Goal: Task Accomplishment & Management: Use online tool/utility

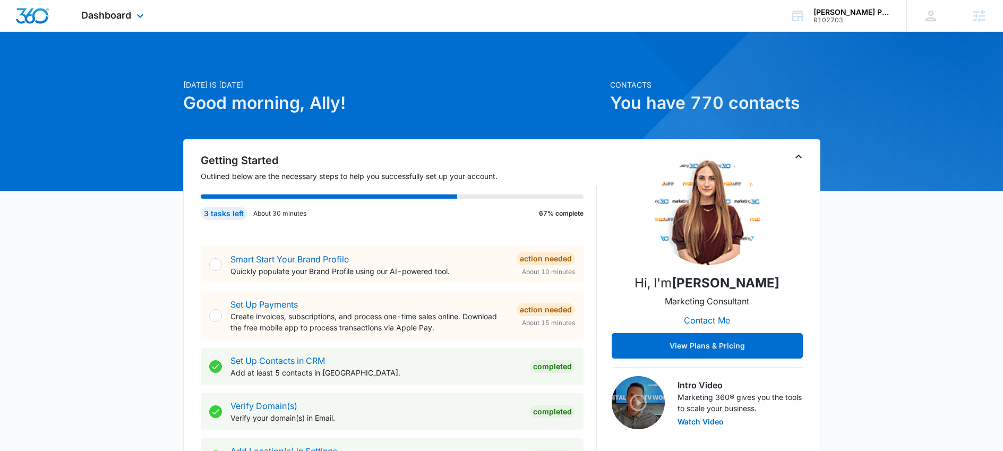
drag, startPoint x: 117, startPoint y: 4, endPoint x: 132, endPoint y: 16, distance: 20.0
click at [117, 4] on div "Dashboard Apps Reputation Websites Forms CRM Email Social Shop Payments POS Con…" at bounding box center [113, 15] width 97 height 31
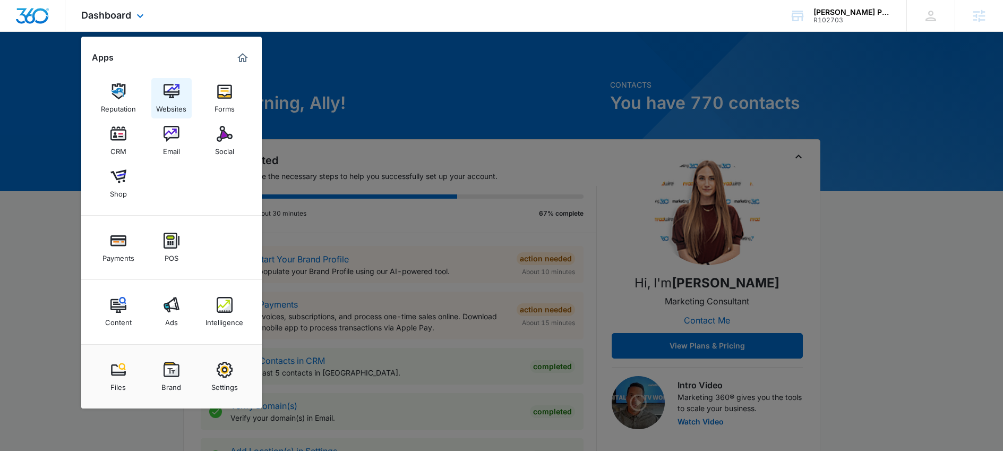
click at [165, 97] on img at bounding box center [172, 91] width 16 height 16
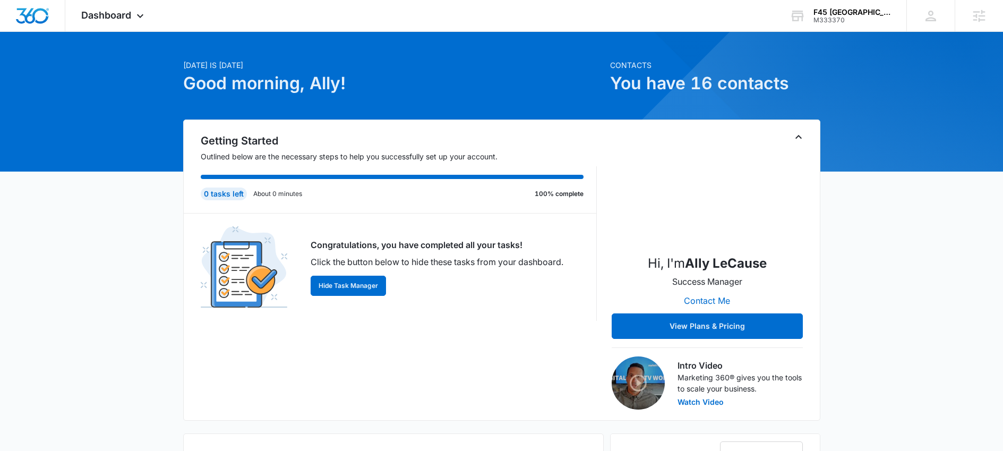
scroll to position [20, 0]
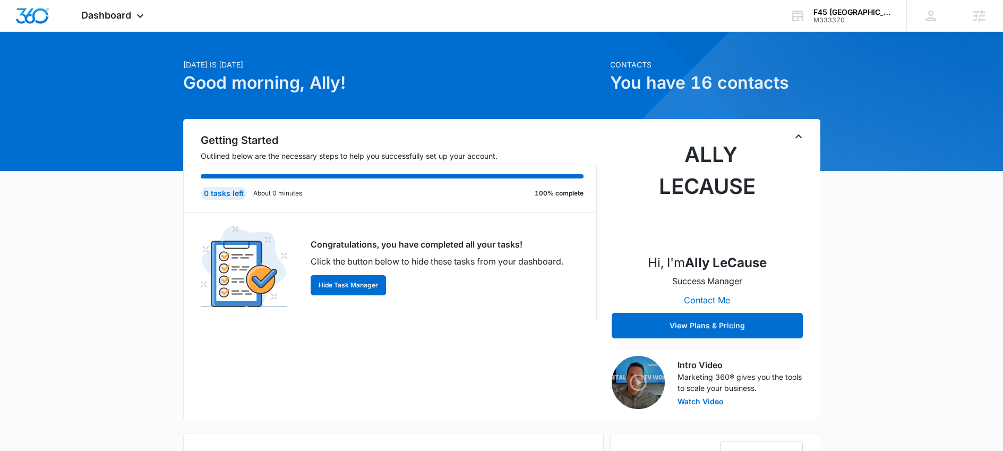
click at [306, 354] on div "Getting Started Outlined below are the necessary steps to help you successfully…" at bounding box center [399, 270] width 396 height 277
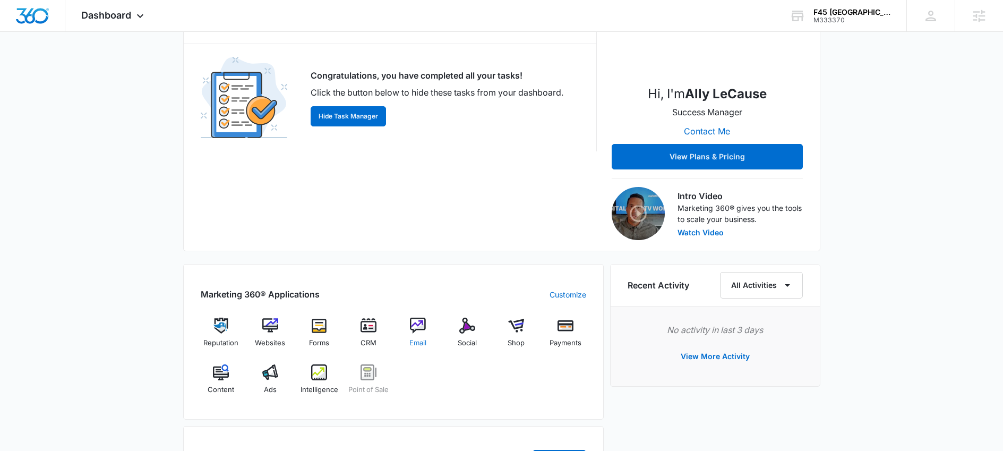
scroll to position [190, 0]
click at [270, 373] on img at bounding box center [270, 372] width 16 height 16
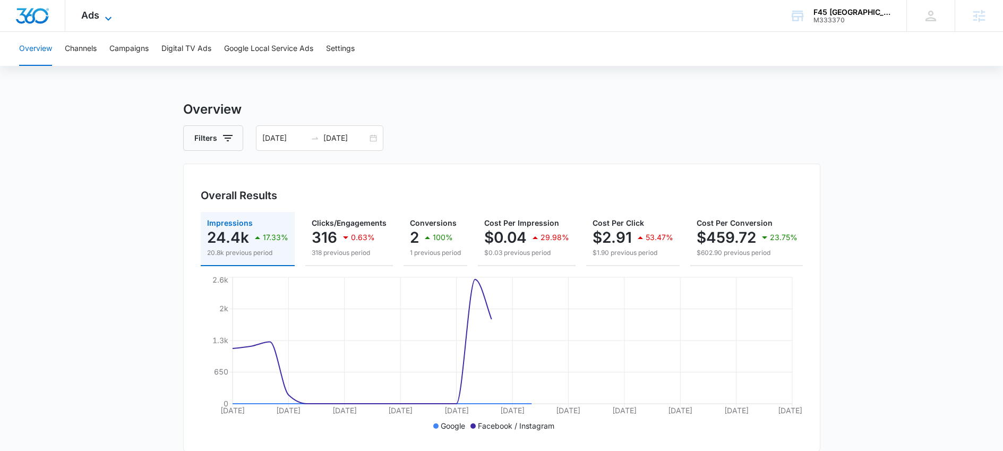
click at [103, 10] on div "Ads Apps Reputation Websites Forms CRM Email Social Shop Payments POS Content A…" at bounding box center [97, 15] width 65 height 31
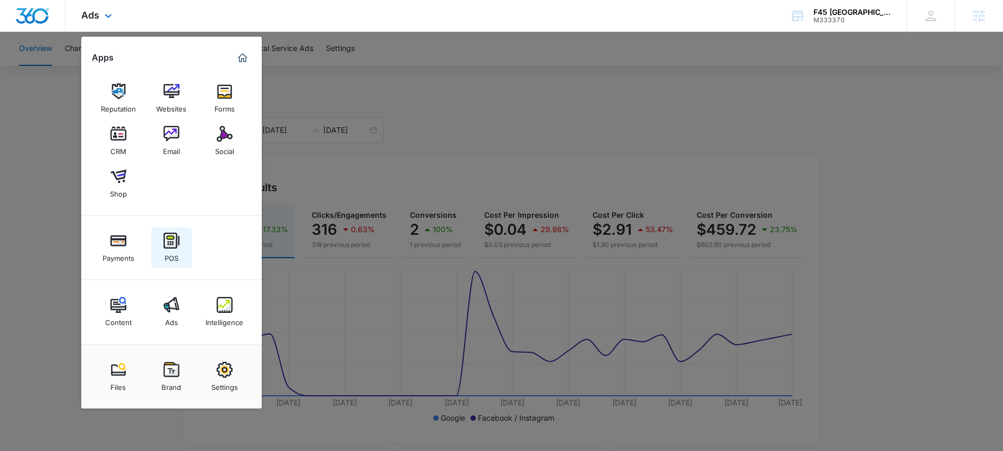
scroll to position [19, 0]
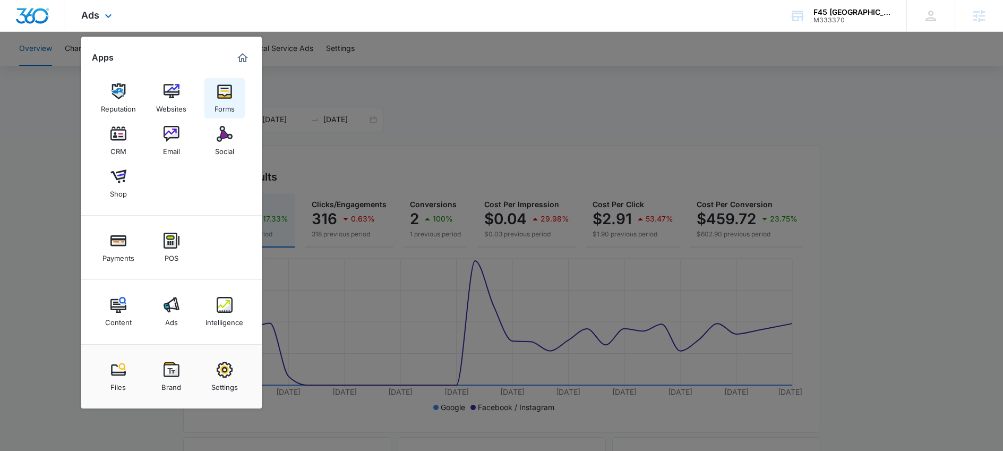
click at [226, 108] on div "Forms" at bounding box center [225, 106] width 20 height 14
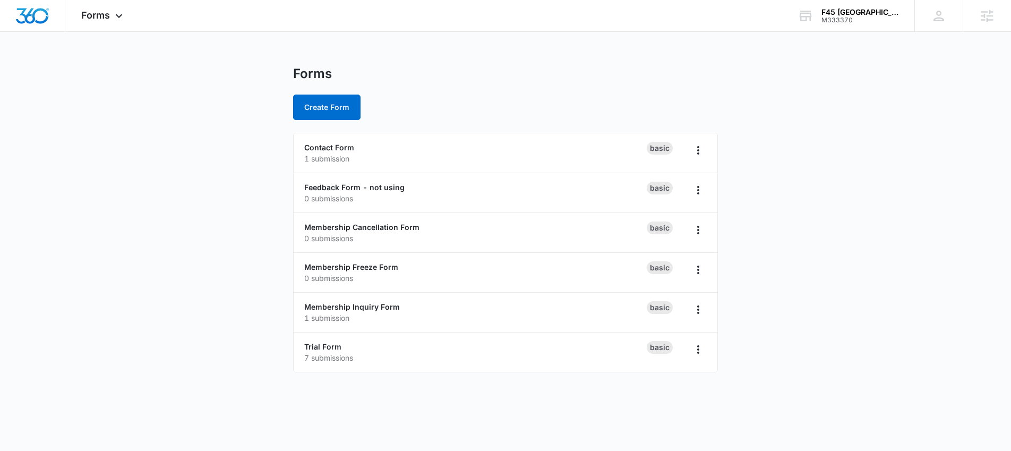
click at [361, 381] on div "Forms Create Form Contact Form 1 submission Basic Feedback Form - not using 0 s…" at bounding box center [505, 225] width 425 height 319
click at [330, 349] on link "Trial Form" at bounding box center [322, 346] width 37 height 9
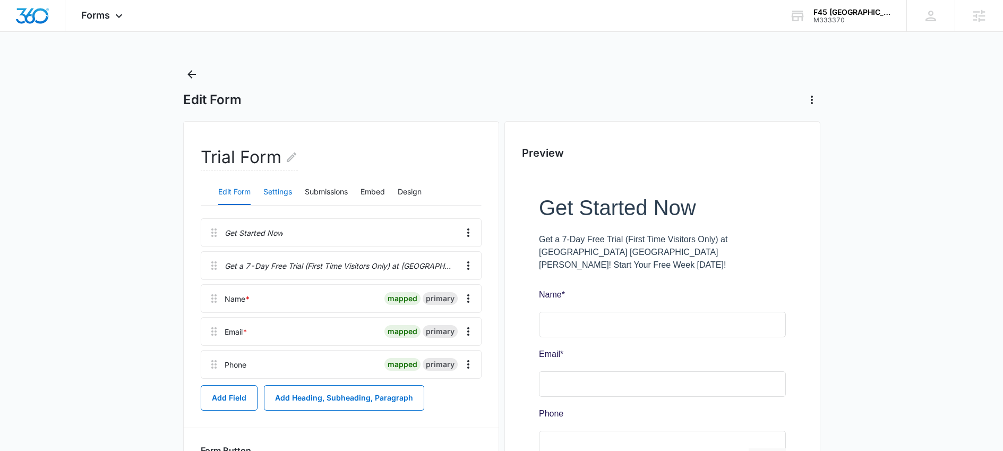
click at [283, 193] on button "Settings" at bounding box center [277, 192] width 29 height 25
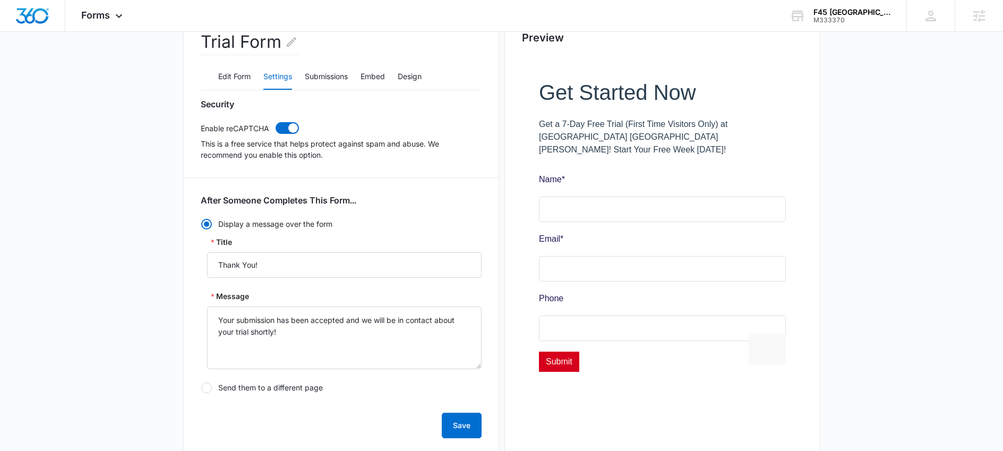
scroll to position [40, 0]
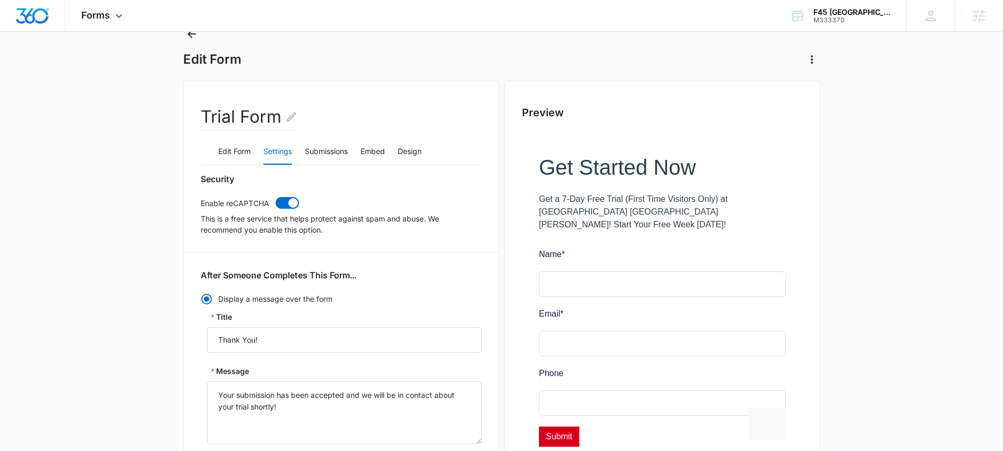
click at [98, 23] on div "Forms Apps Reputation Websites Forms CRM Email Social Shop Payments POS Content…" at bounding box center [103, 15] width 76 height 31
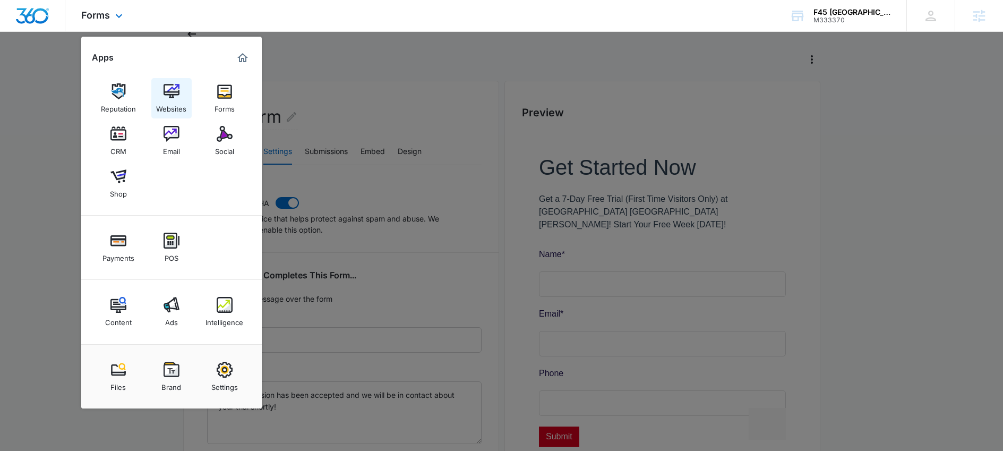
click at [167, 87] on img at bounding box center [172, 91] width 16 height 16
